Goal: Transaction & Acquisition: Purchase product/service

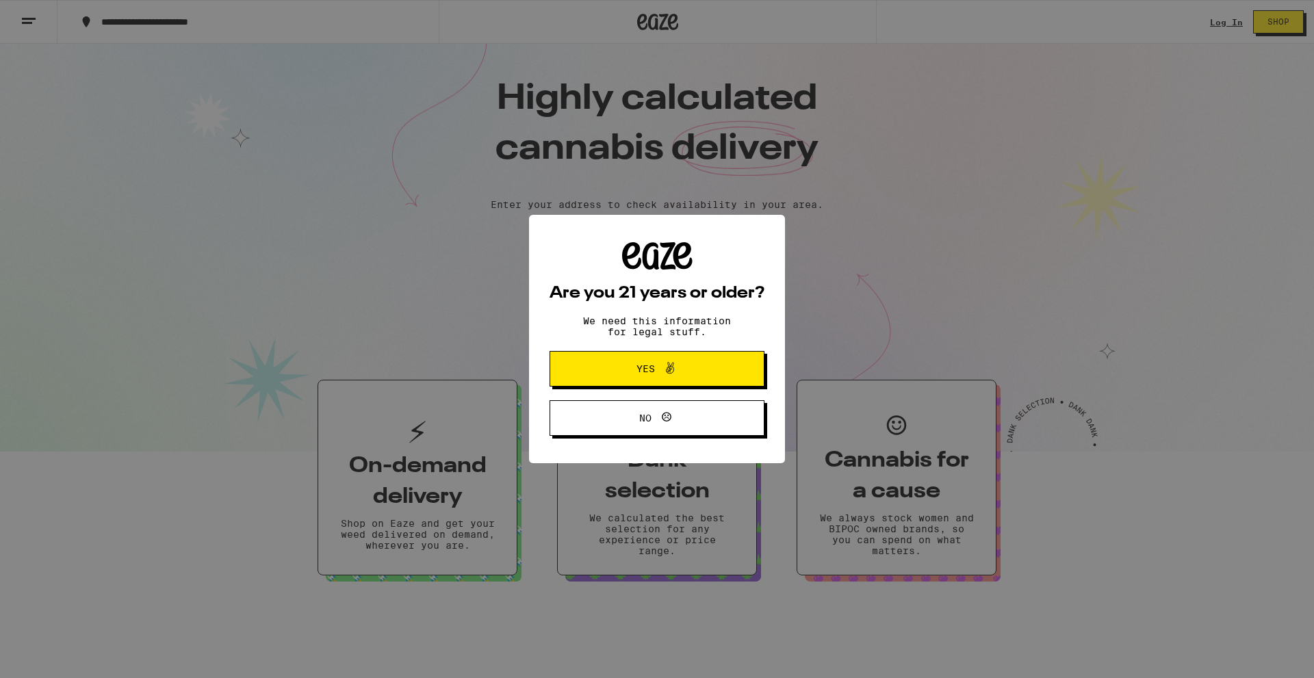
click at [1224, 19] on div "Are you 21 years or older? We need this information for legal stuff. Yes No" at bounding box center [657, 339] width 1314 height 678
click at [686, 374] on span "Yes" at bounding box center [657, 369] width 104 height 18
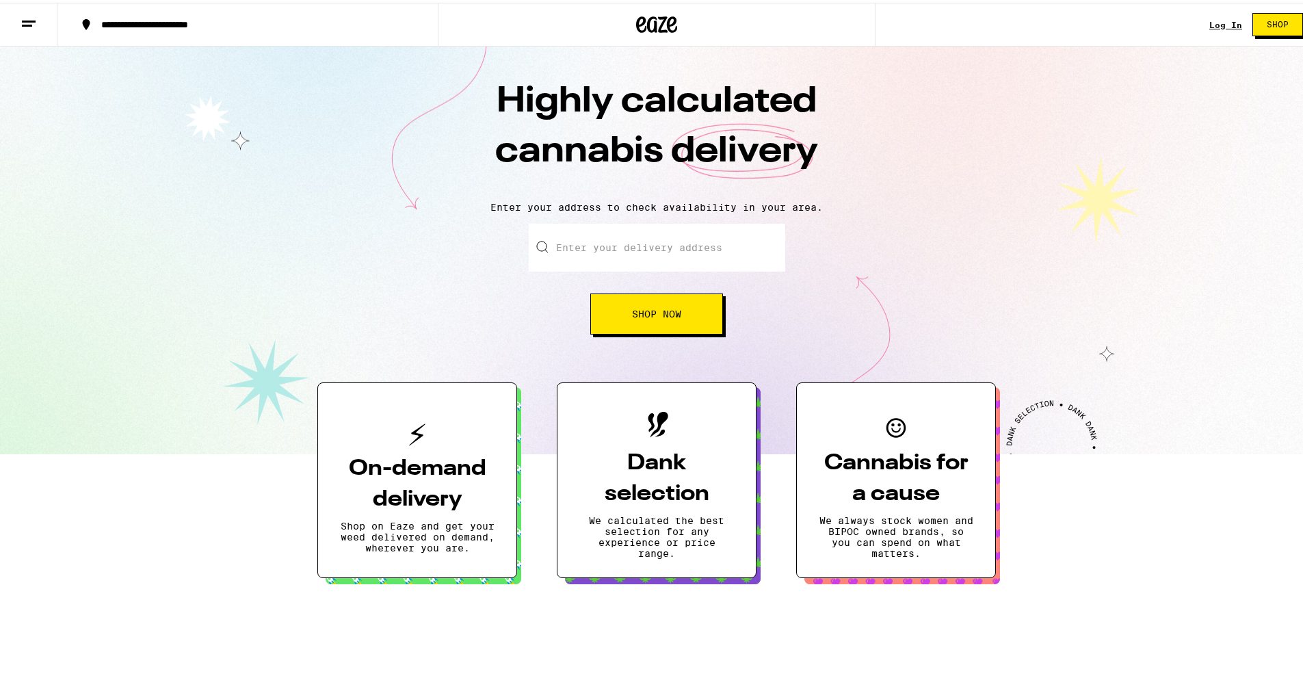
click at [1221, 21] on link "Log In" at bounding box center [1226, 22] width 33 height 9
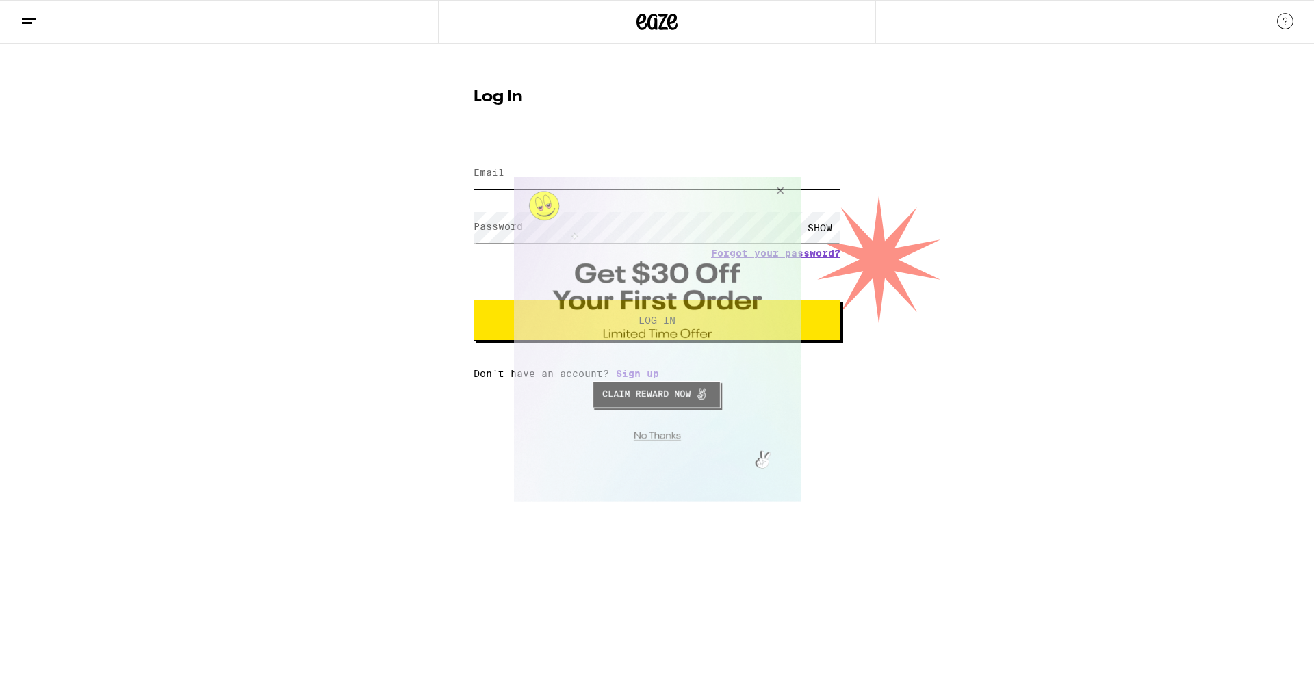
type input "[EMAIL_ADDRESS][DOMAIN_NAME]"
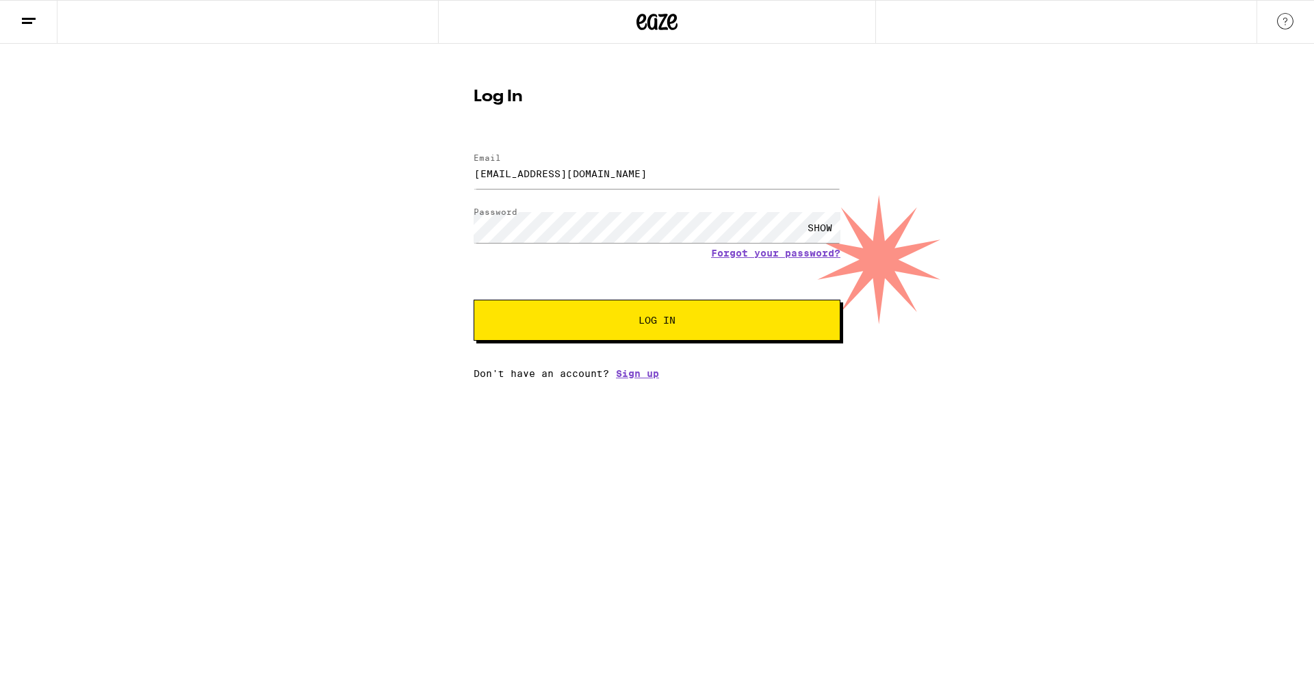
click at [635, 330] on button "Log In" at bounding box center [656, 320] width 367 height 41
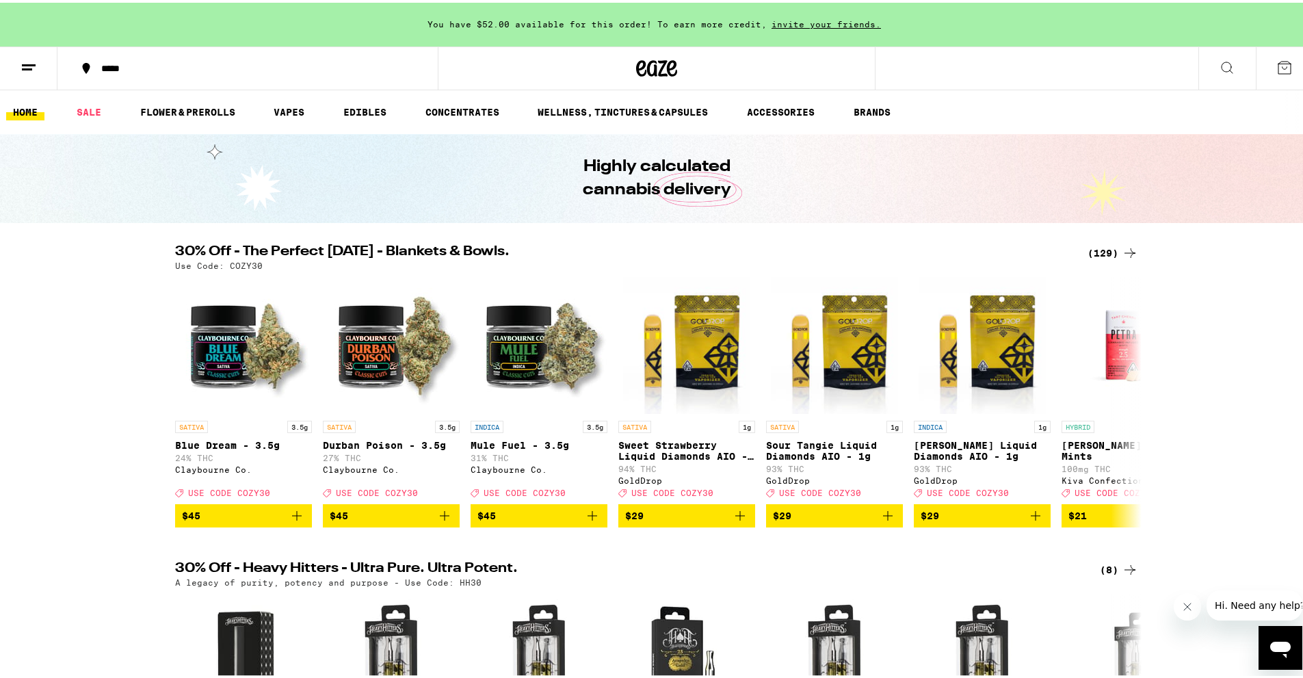
click at [1128, 252] on icon at bounding box center [1130, 251] width 11 height 10
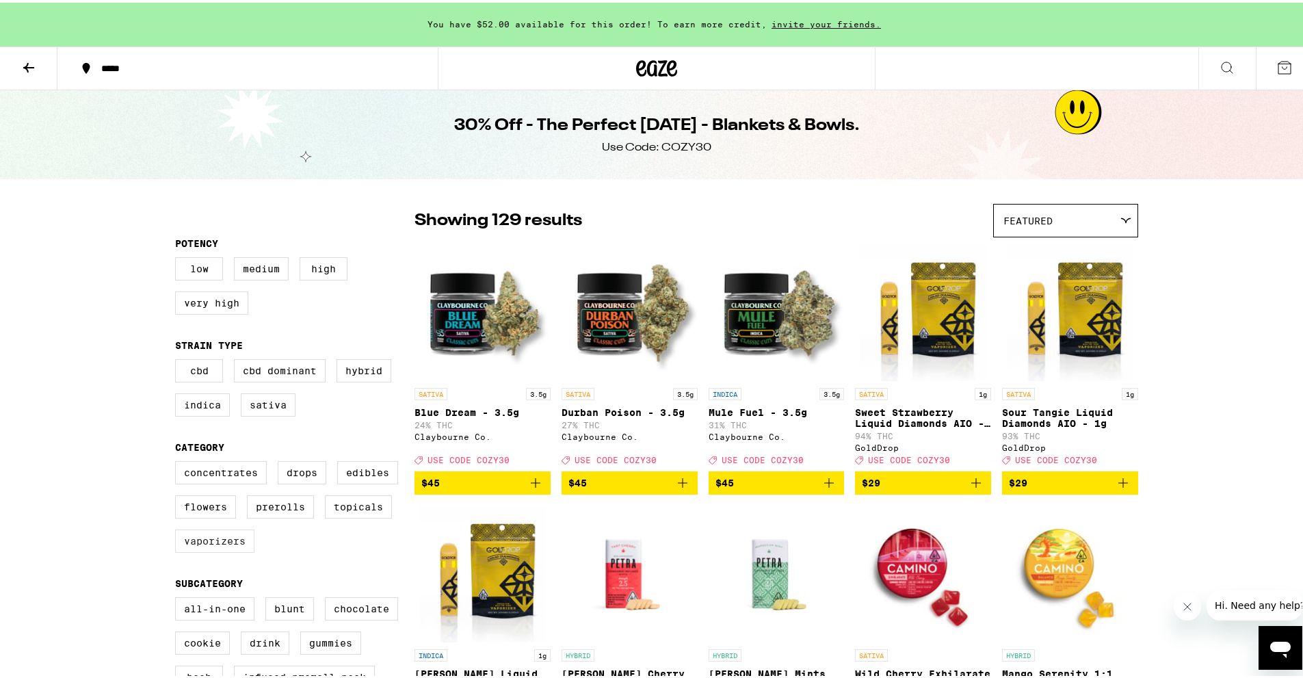
click at [213, 550] on label "Vaporizers" at bounding box center [214, 538] width 79 height 23
click at [179, 461] on input "Vaporizers" at bounding box center [178, 460] width 1 height 1
checkbox input "true"
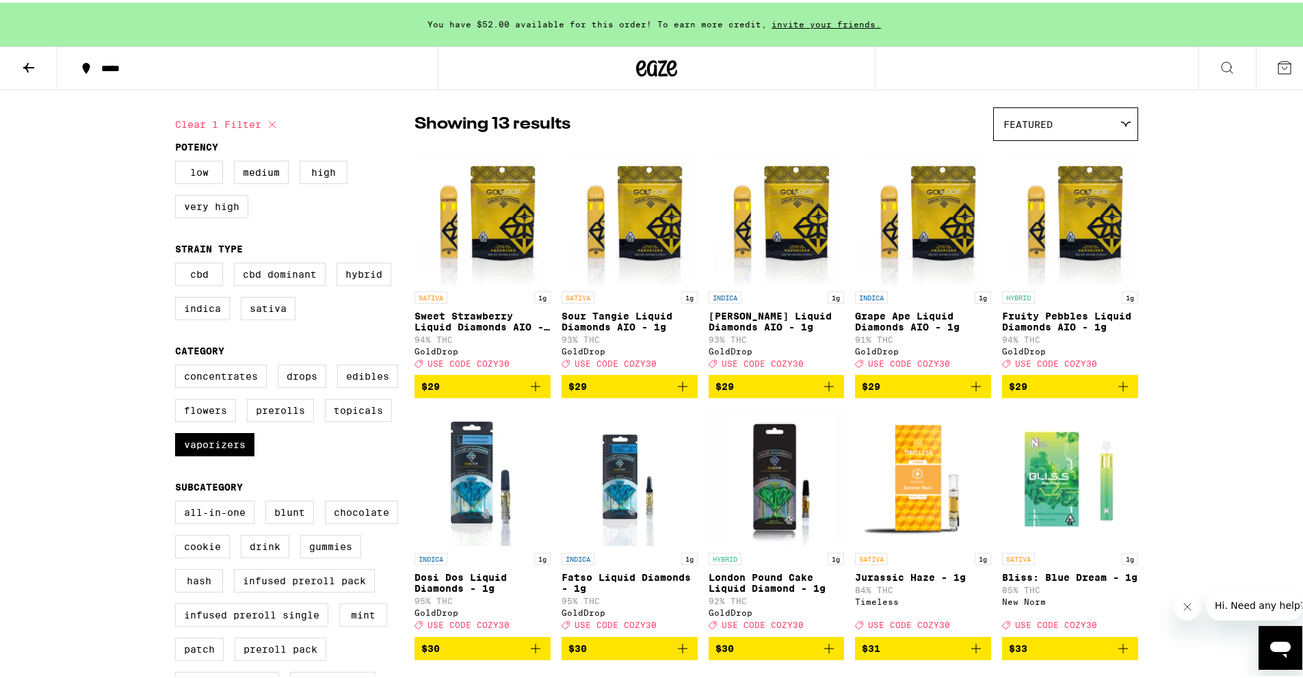
scroll to position [98, 0]
